Goal: Transaction & Acquisition: Purchase product/service

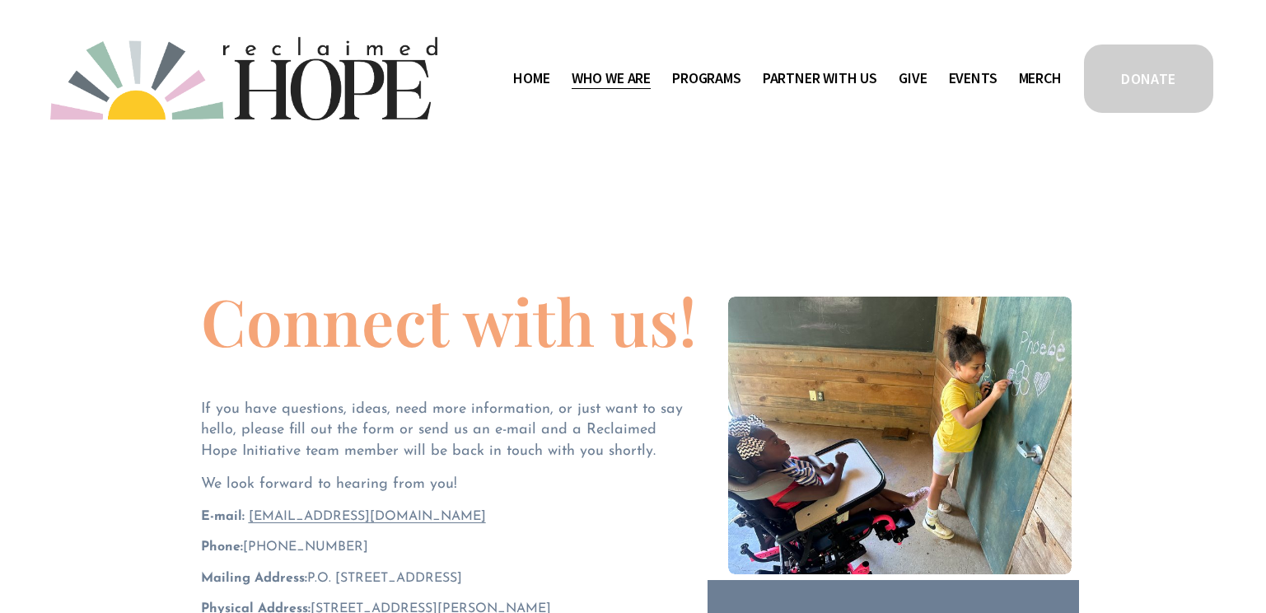
click at [605, 82] on span "Who We Are" at bounding box center [611, 79] width 79 height 24
click at [912, 77] on link "Give" at bounding box center [913, 78] width 28 height 26
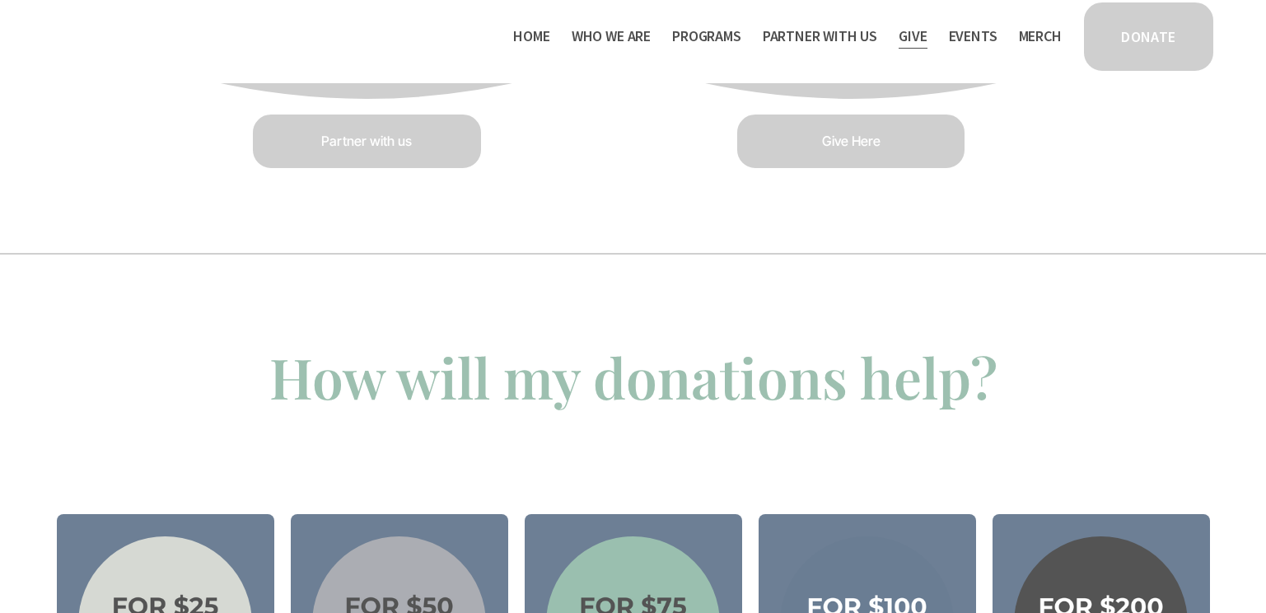
scroll to position [1071, 0]
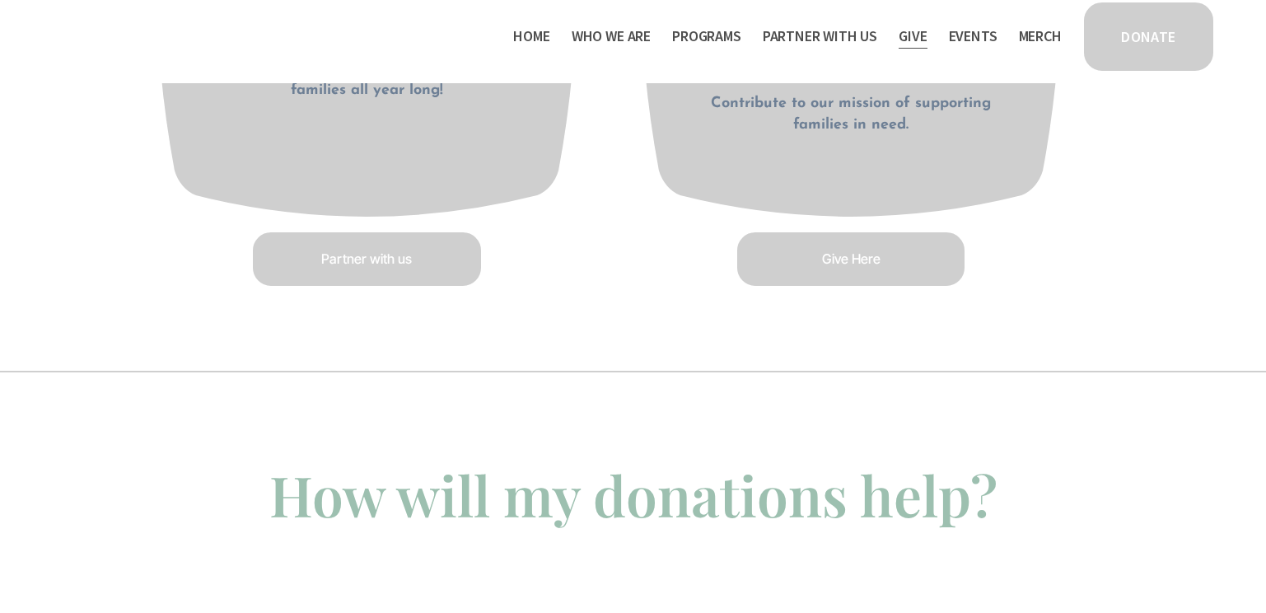
click at [1149, 46] on link "DONATE" at bounding box center [1148, 36] width 133 height 73
